Goal: Information Seeking & Learning: Learn about a topic

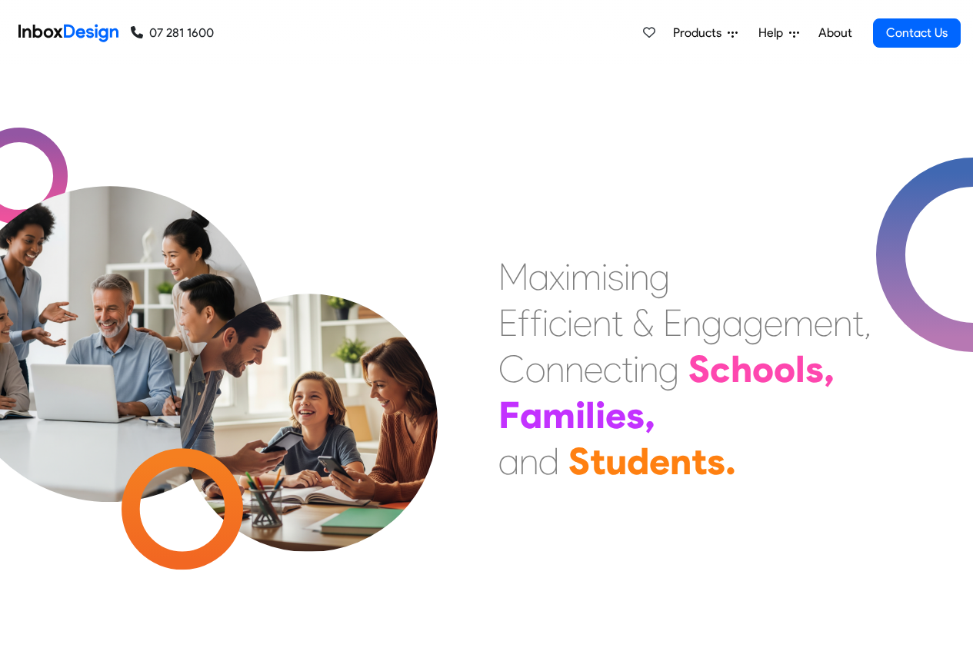
click at [690, 34] on span "Products" at bounding box center [700, 33] width 55 height 18
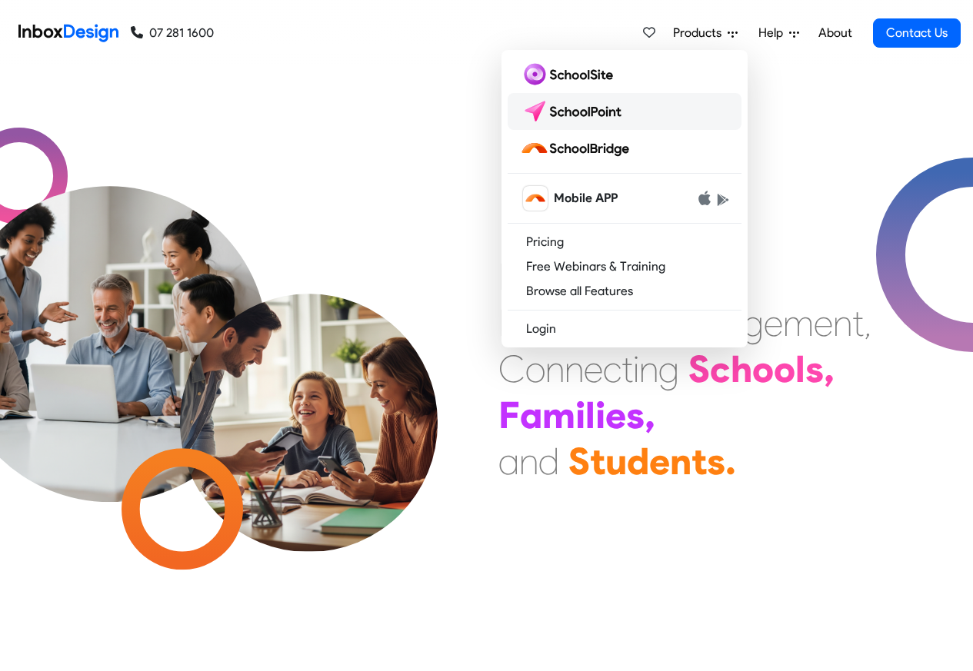
click at [571, 111] on img at bounding box center [574, 111] width 108 height 25
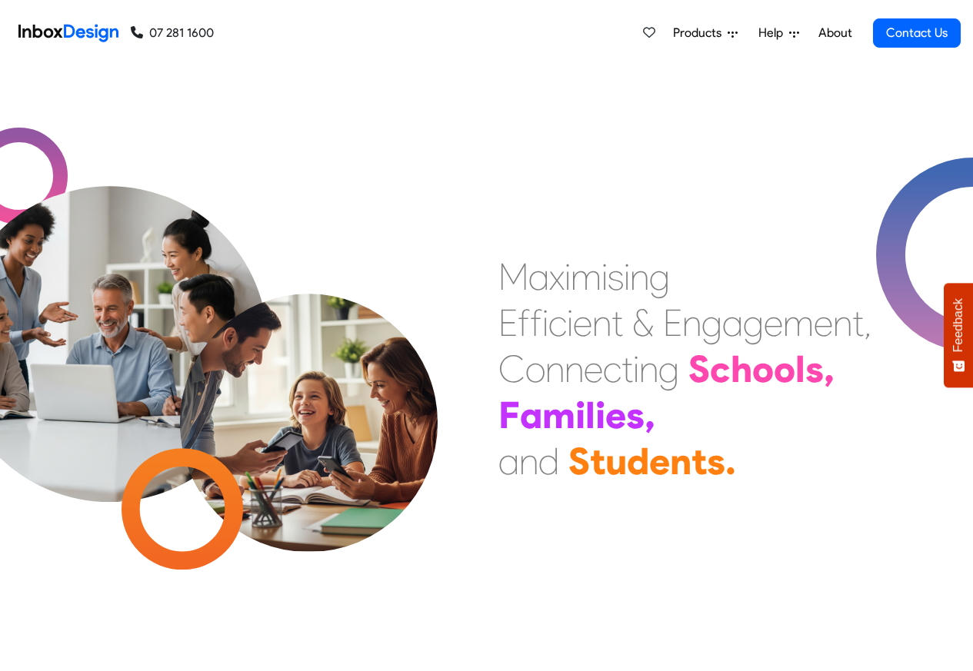
click at [702, 34] on span "Products" at bounding box center [700, 33] width 55 height 18
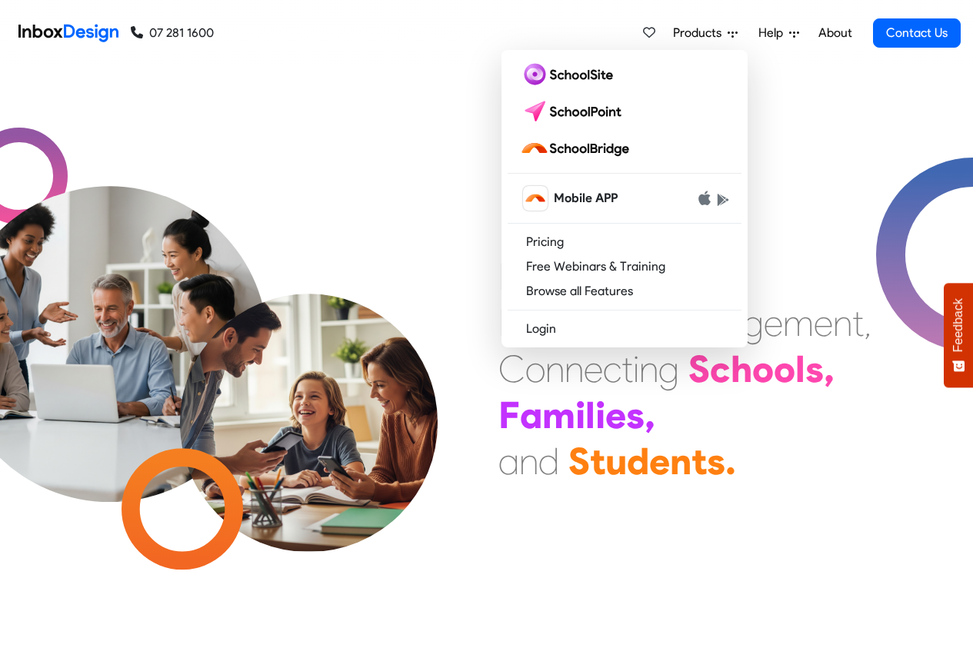
click at [705, 33] on span "Products" at bounding box center [700, 33] width 55 height 18
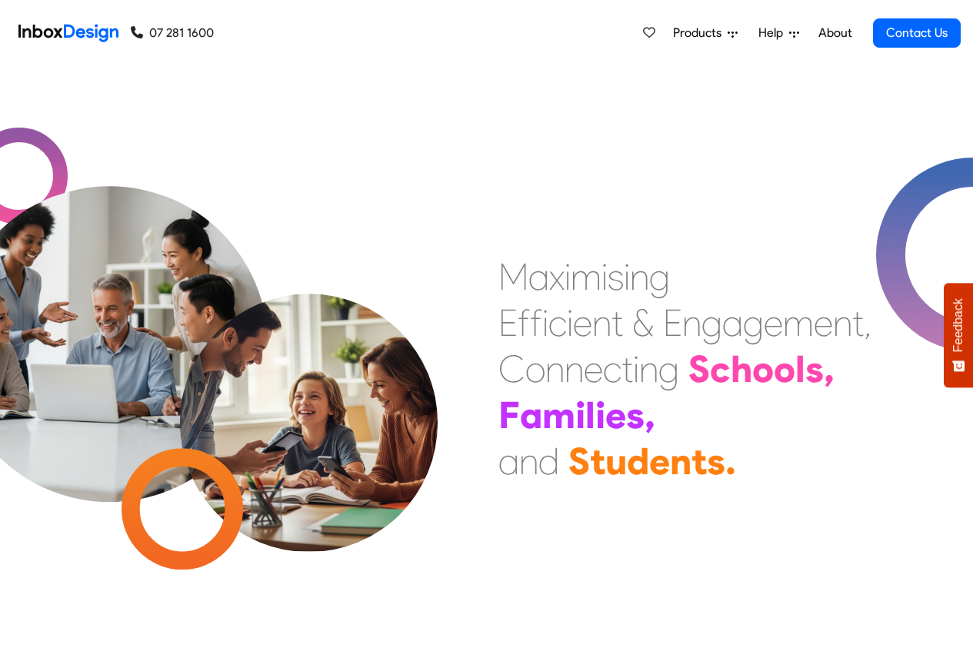
click at [717, 32] on span "Products" at bounding box center [700, 33] width 55 height 18
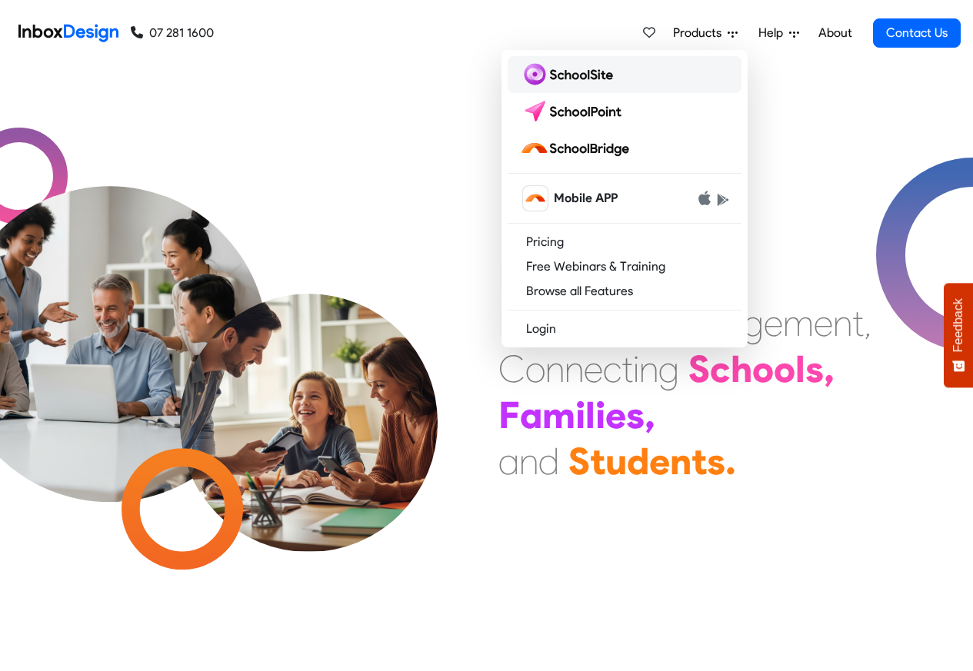
click at [574, 73] on img at bounding box center [569, 74] width 99 height 25
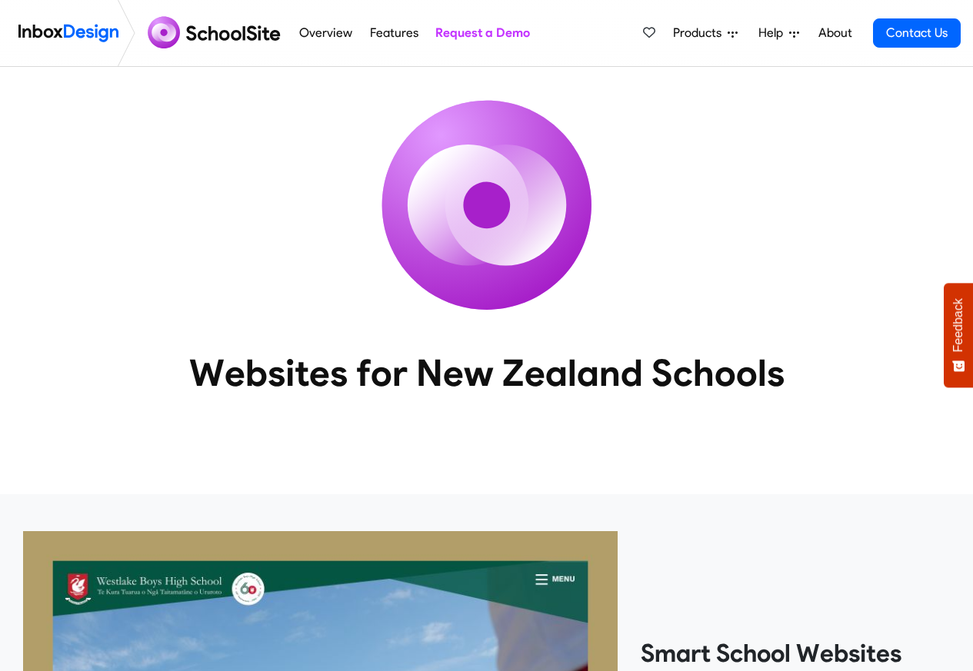
click at [694, 35] on span "Products" at bounding box center [700, 33] width 55 height 18
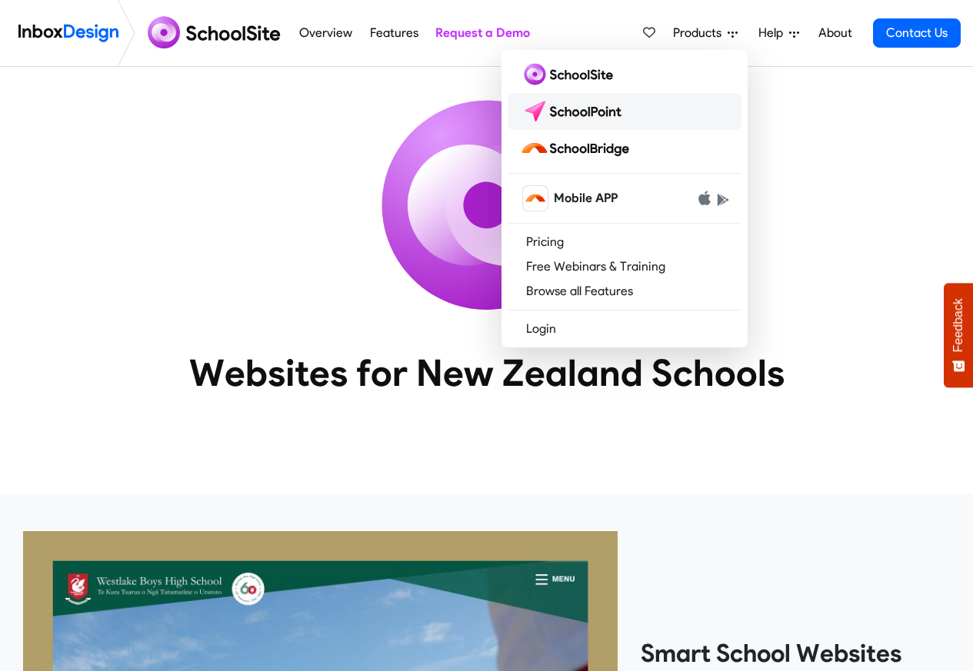
click at [560, 110] on img at bounding box center [574, 111] width 108 height 25
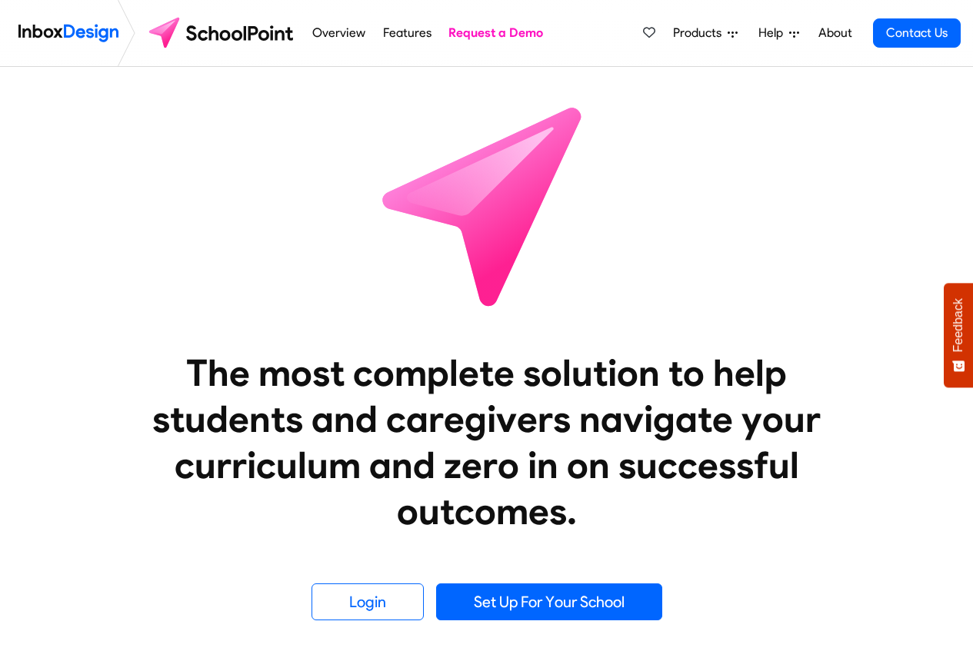
click at [702, 35] on span "Products" at bounding box center [700, 33] width 55 height 18
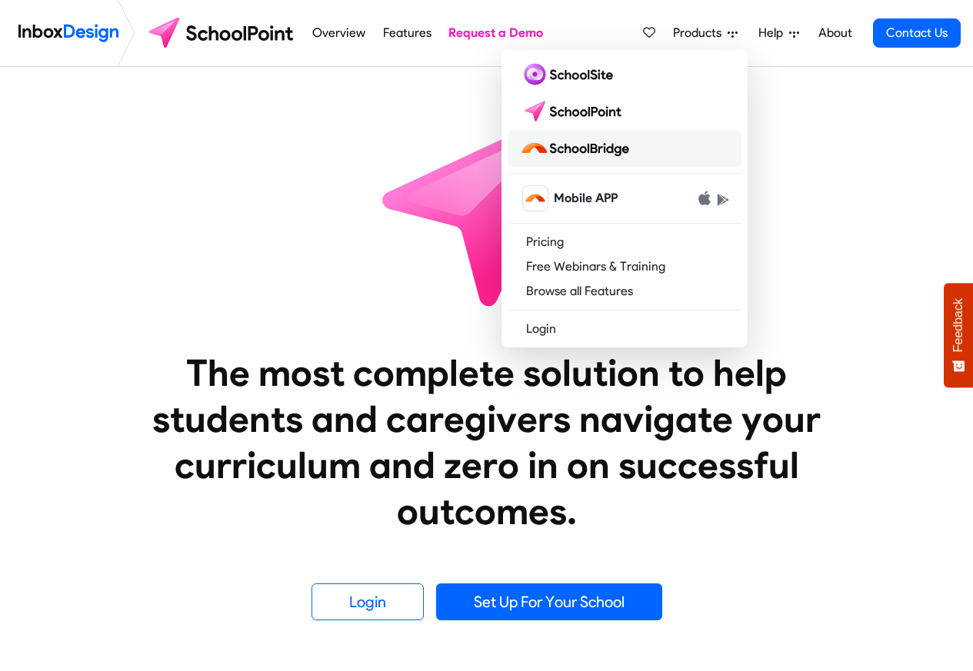
click at [579, 147] on img at bounding box center [577, 148] width 115 height 25
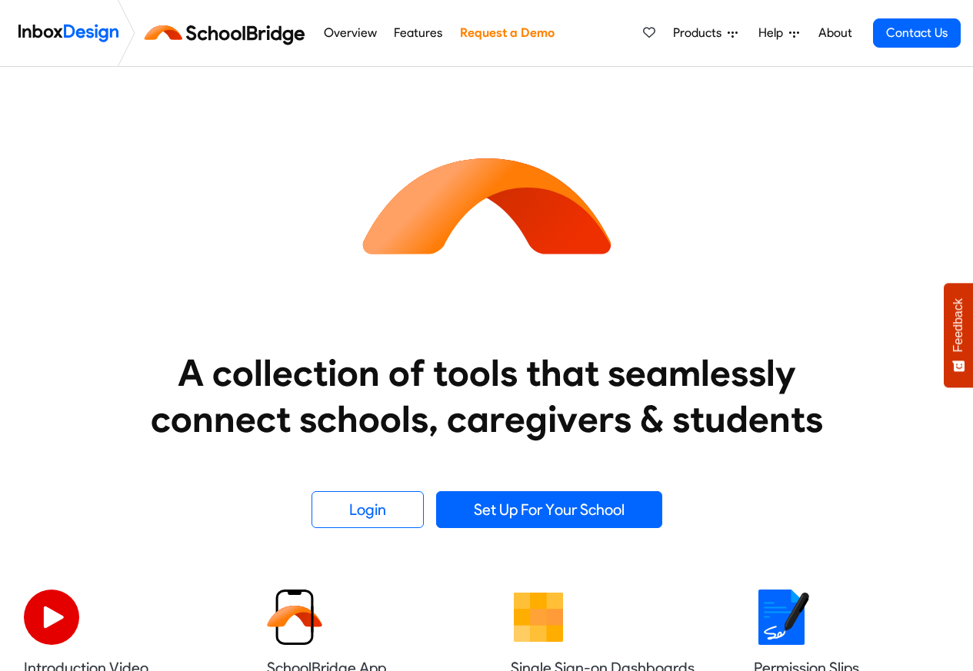
click at [62, 34] on img at bounding box center [68, 33] width 100 height 31
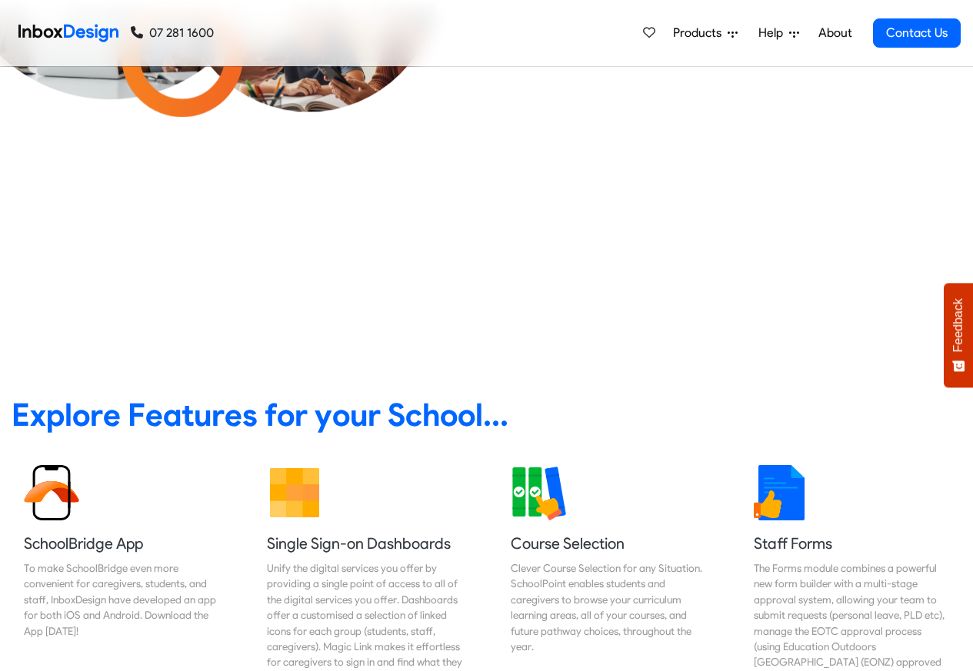
scroll to position [646, 0]
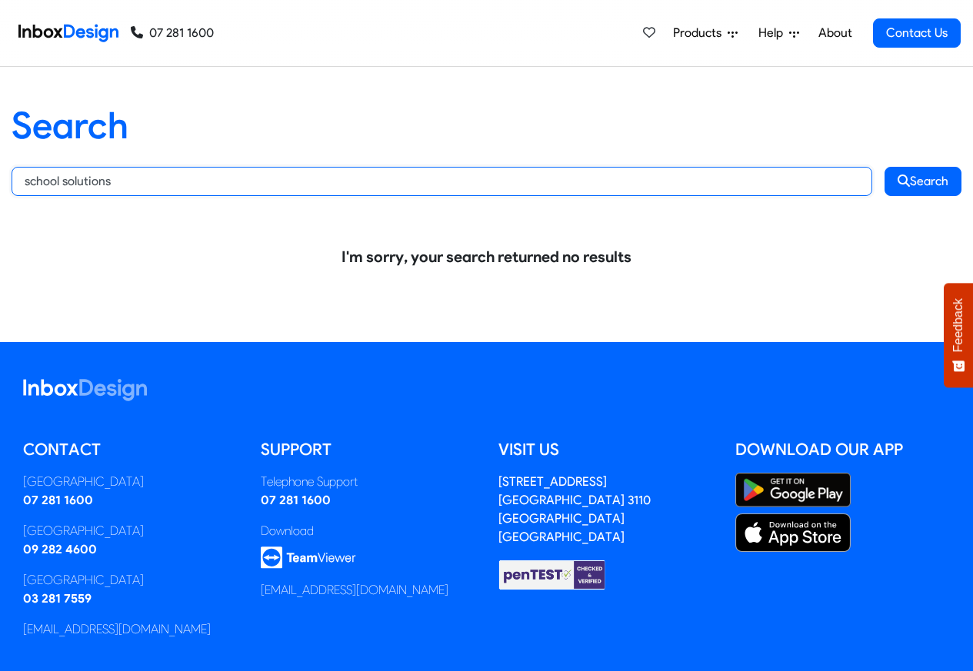
click at [147, 188] on input "school solutions" at bounding box center [442, 181] width 860 height 29
paste input "SchoolSite SchoolPoint & SchoolBridge"
type input "SchoolSite SchoolPoint & SchoolBridge"
click at [884, 167] on button "Search" at bounding box center [922, 181] width 77 height 29
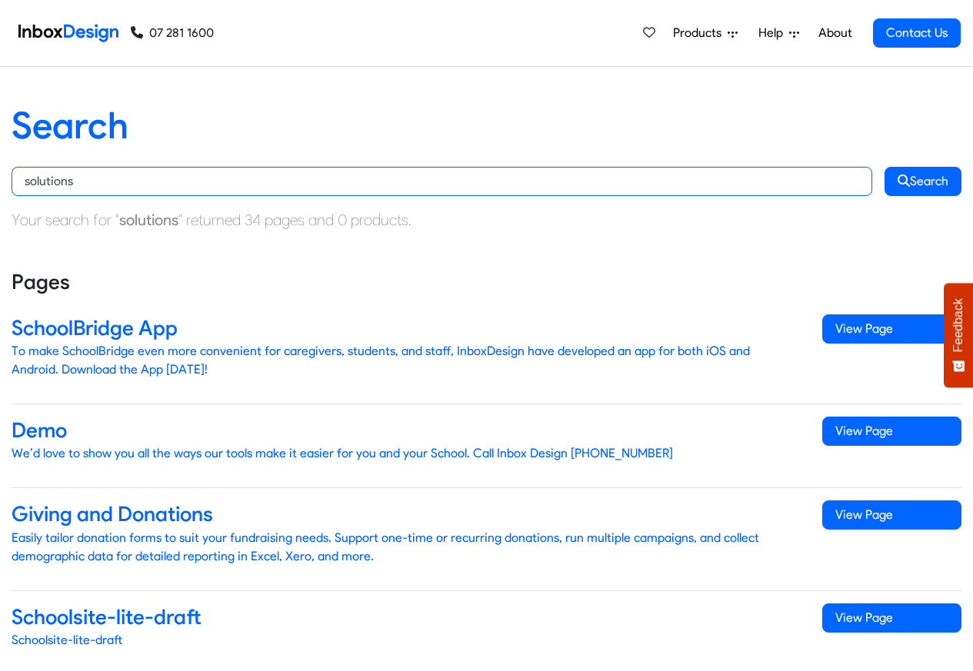
click at [79, 185] on input "solutions" at bounding box center [442, 181] width 860 height 29
paste input "school"
type input "school solutions"
click at [884, 167] on button "Search" at bounding box center [922, 181] width 77 height 29
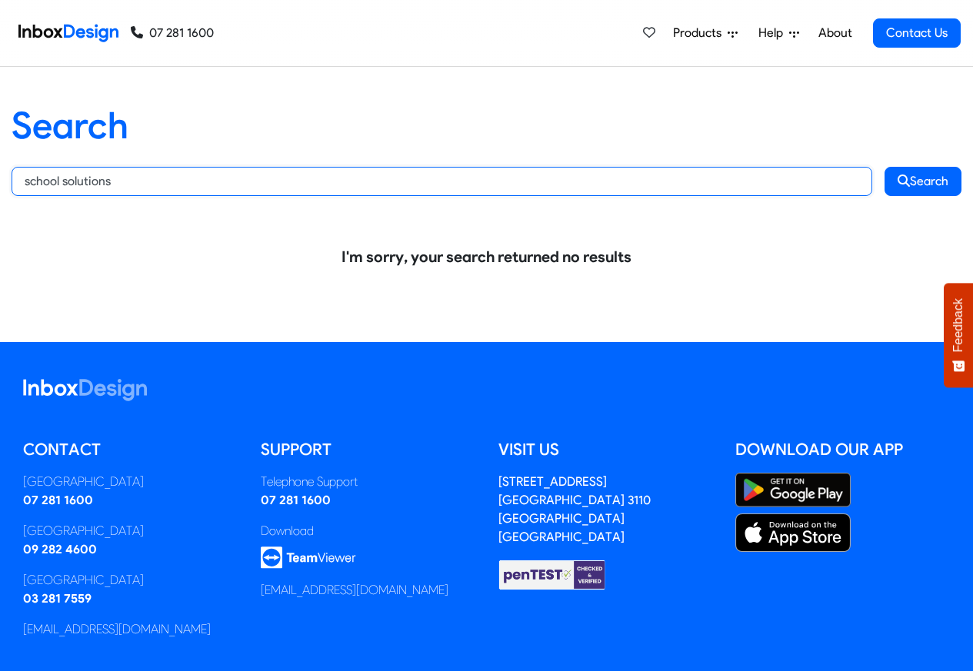
click at [102, 184] on input "school solutions" at bounding box center [442, 181] width 860 height 29
paste input "SchoolSite SchoolPoint & SchoolBridge"
type input "SchoolSite SchoolPoint & SchoolBridge"
click at [884, 167] on button "Search" at bounding box center [922, 181] width 77 height 29
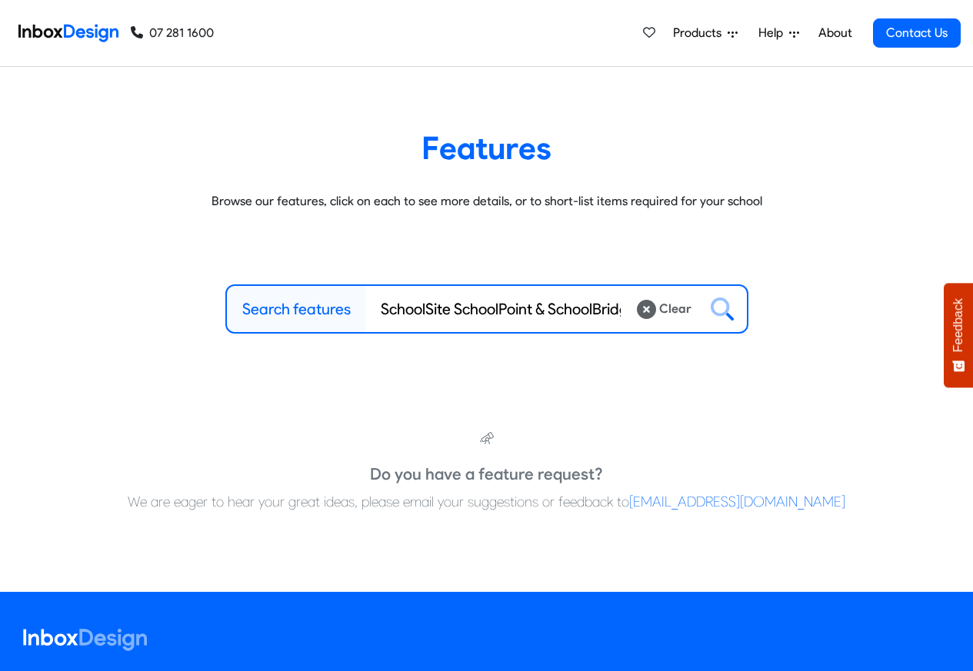
click at [811, 34] on li "About" at bounding box center [835, 33] width 51 height 31
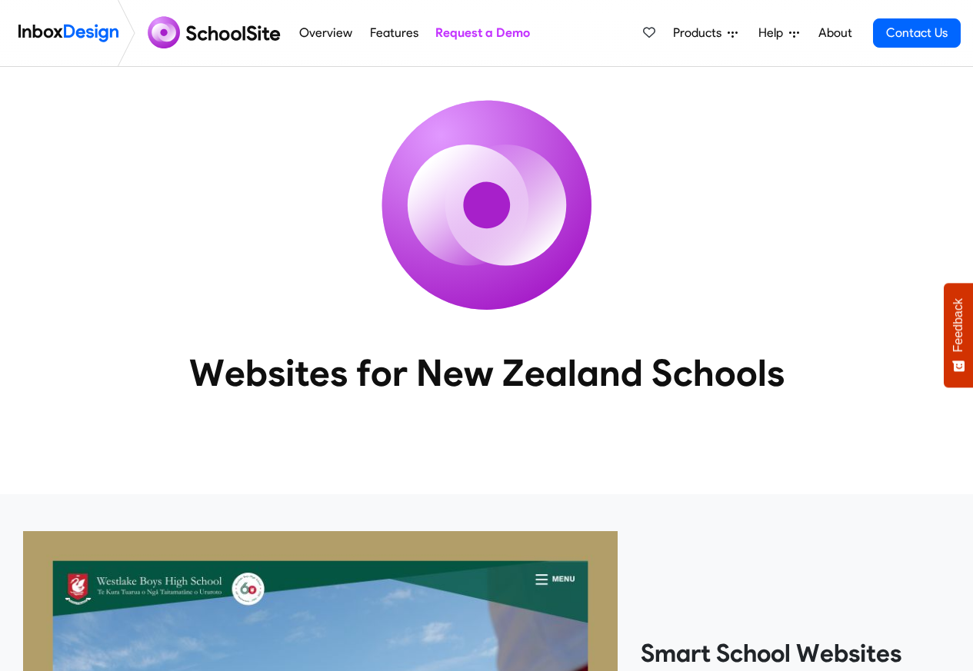
click at [657, 310] on div "Websites for New Zealand Schools" at bounding box center [486, 256] width 973 height 378
click at [296, 34] on link "Overview" at bounding box center [326, 33] width 62 height 31
click at [375, 34] on link "Features" at bounding box center [393, 33] width 57 height 31
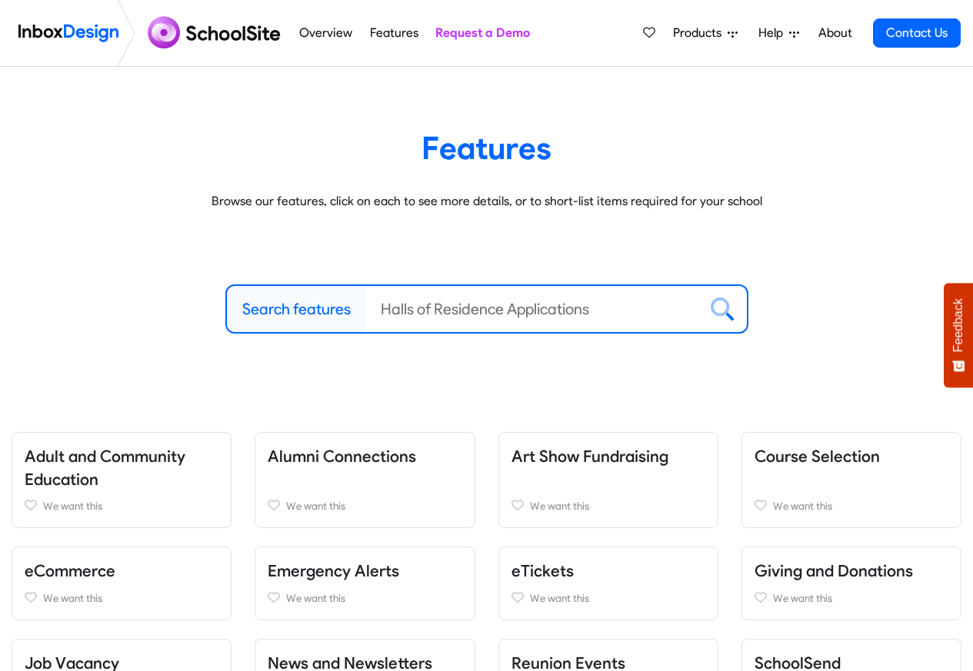
click at [312, 34] on link "Overview" at bounding box center [326, 33] width 62 height 31
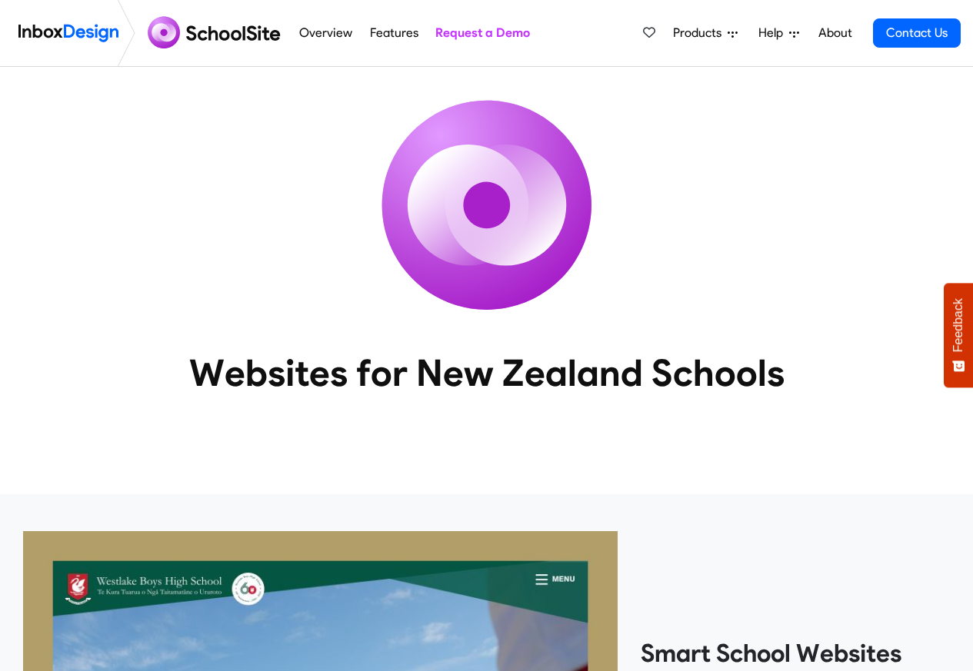
scroll to position [2521, 0]
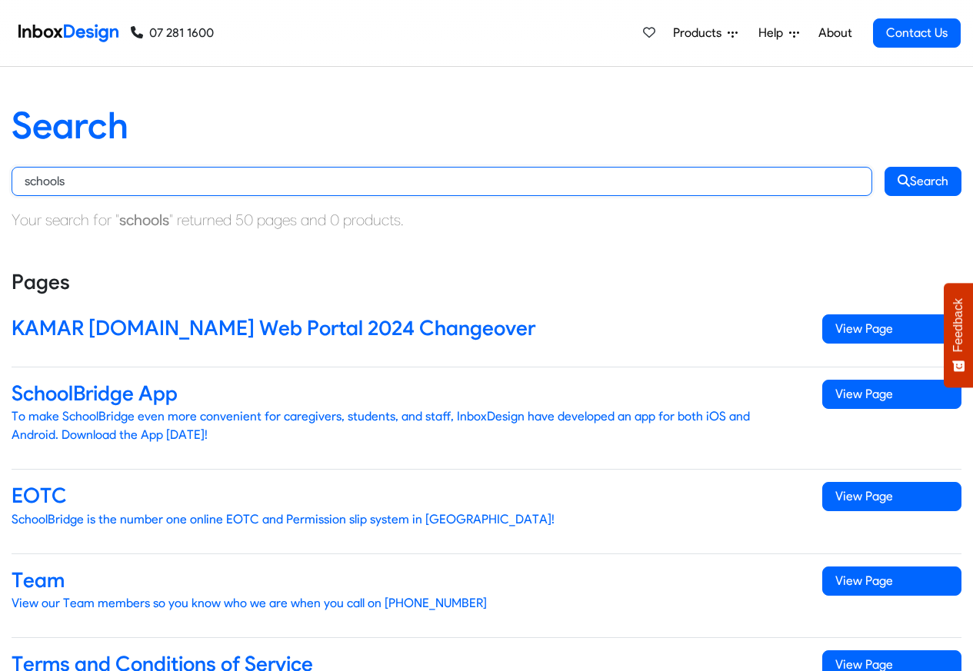
click at [102, 187] on input "schools" at bounding box center [442, 181] width 860 height 29
paste input "SchoolPoint"
type input "SchoolPoint"
click at [884, 167] on button "Search" at bounding box center [922, 181] width 77 height 29
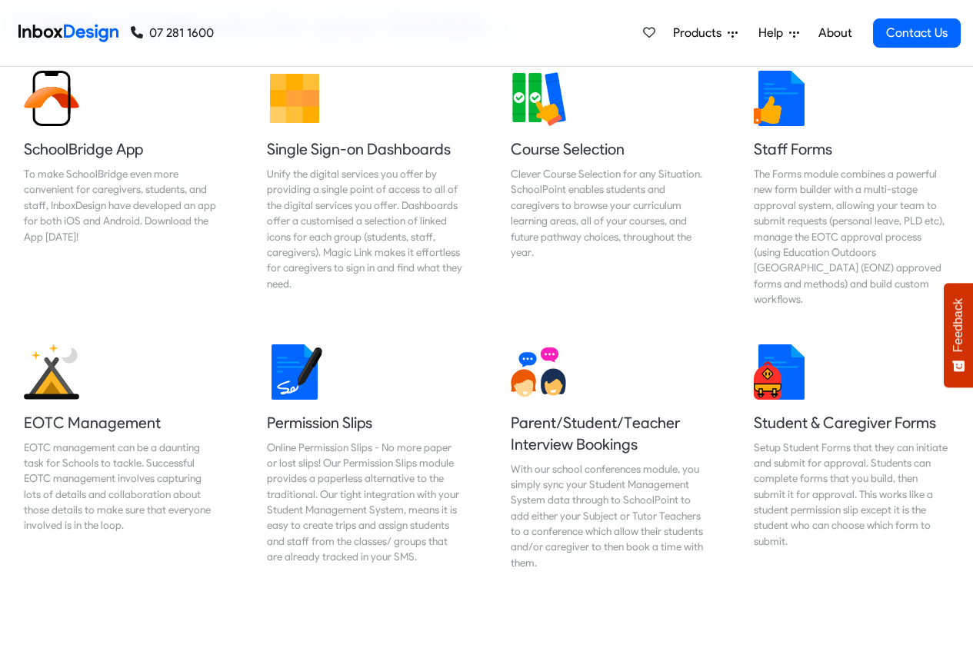
scroll to position [1465, 0]
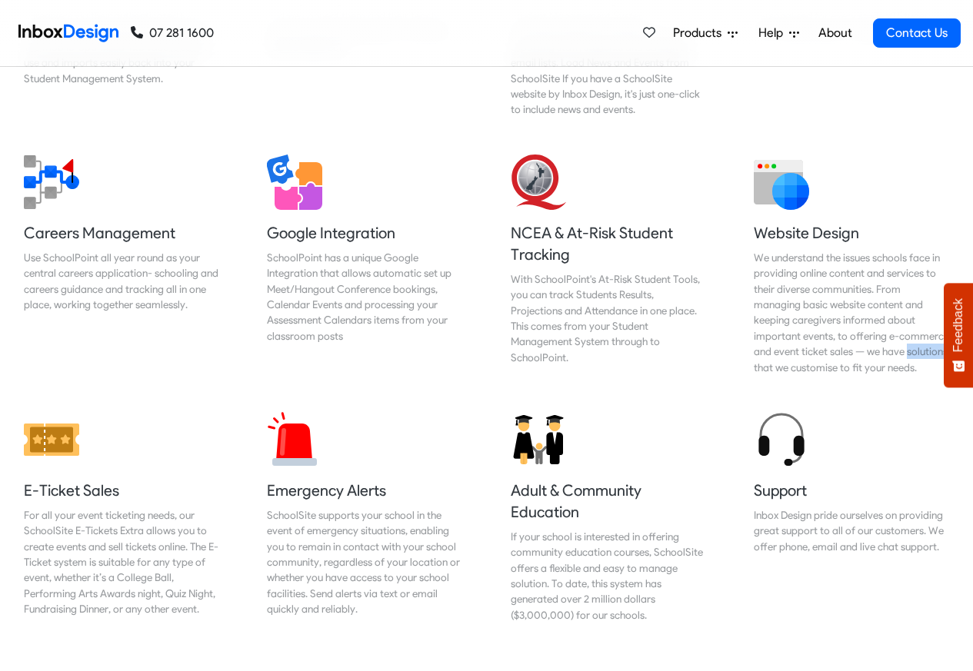
click at [831, 34] on link "About" at bounding box center [835, 33] width 42 height 31
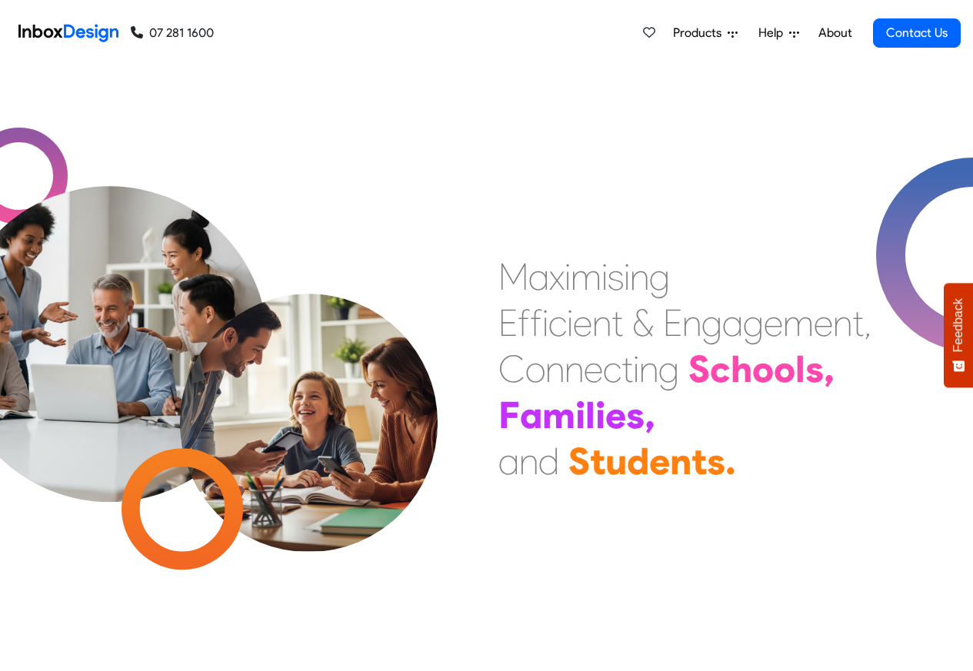
click at [731, 34] on icon at bounding box center [732, 33] width 10 height 10
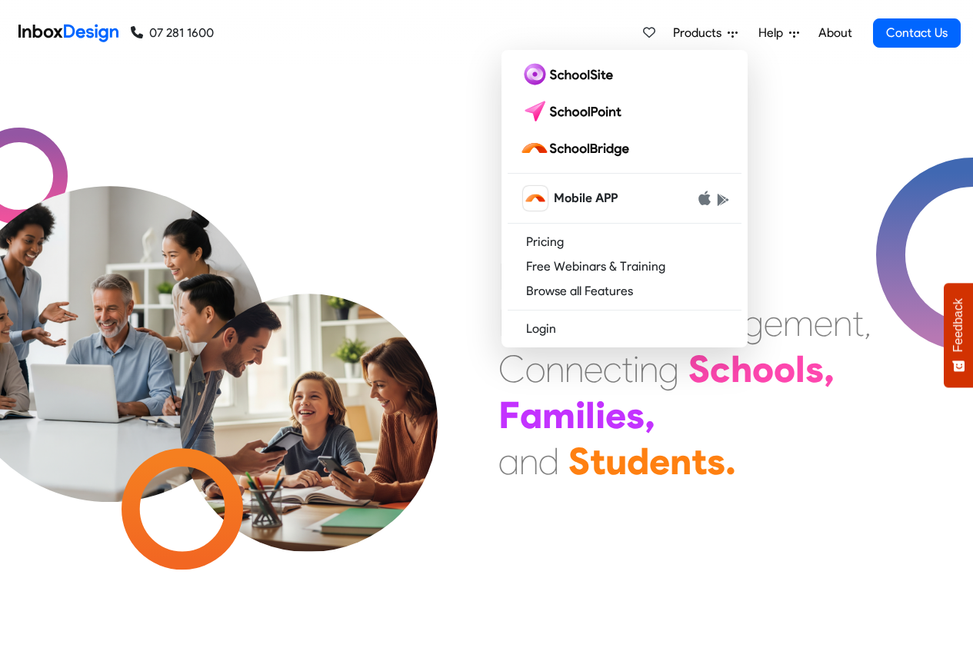
click at [767, 34] on span "Help" at bounding box center [773, 33] width 31 height 18
